Goal: Transaction & Acquisition: Purchase product/service

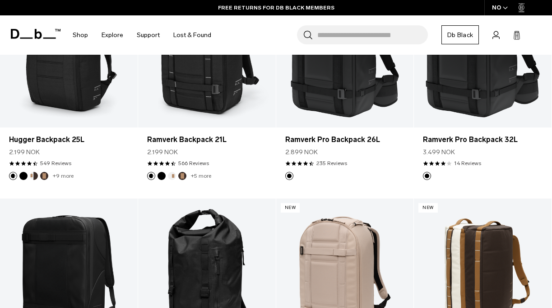
scroll to position [866, 0]
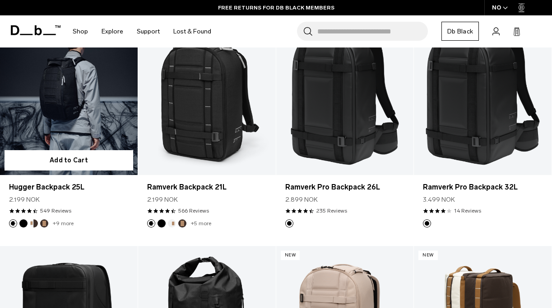
click at [84, 131] on link "Hugger Backpack 25L" at bounding box center [69, 98] width 138 height 153
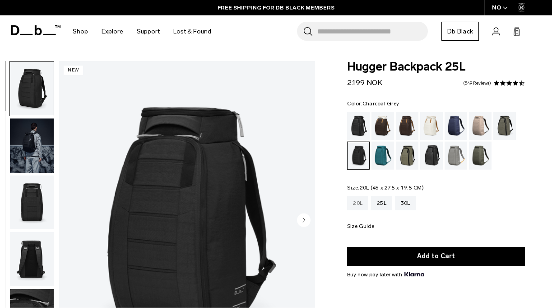
click at [360, 207] on div "20L" at bounding box center [357, 203] width 21 height 14
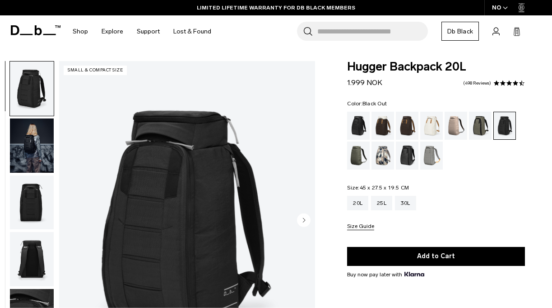
click at [354, 128] on div "Black Out" at bounding box center [358, 126] width 23 height 28
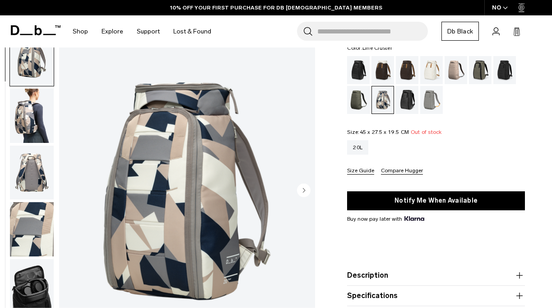
scroll to position [38, 0]
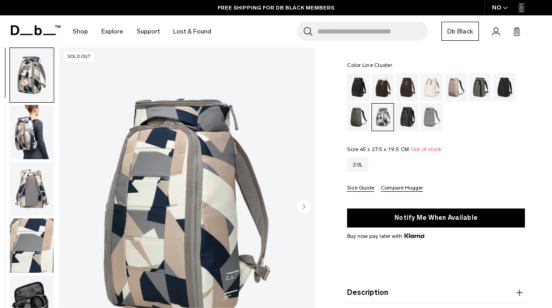
click at [409, 125] on div "Reflective Black" at bounding box center [407, 117] width 23 height 28
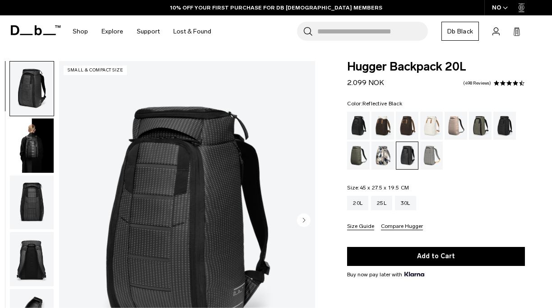
click at [28, 136] on img "button" at bounding box center [32, 145] width 44 height 54
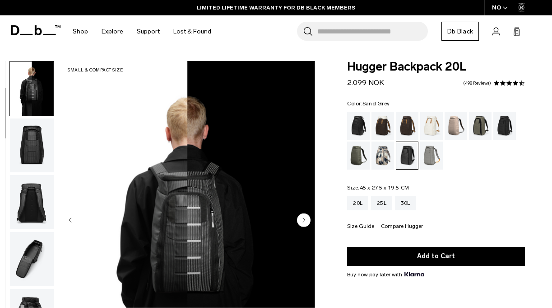
click at [435, 157] on div "Sand Grey" at bounding box center [431, 155] width 23 height 28
